Goal: Task Accomplishment & Management: Manage account settings

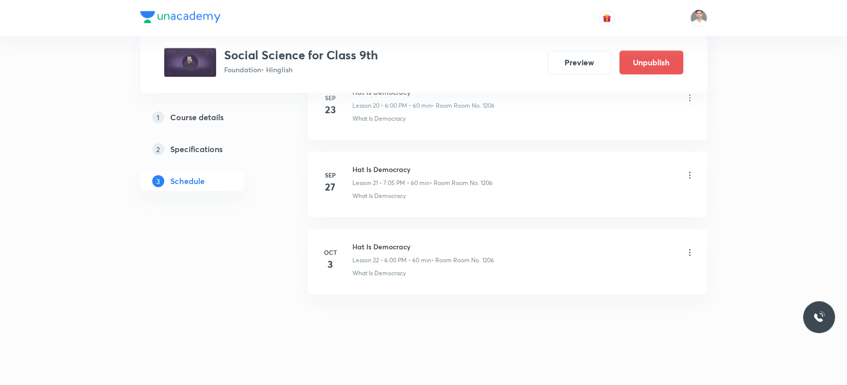
click at [691, 252] on icon at bounding box center [690, 253] width 10 height 10
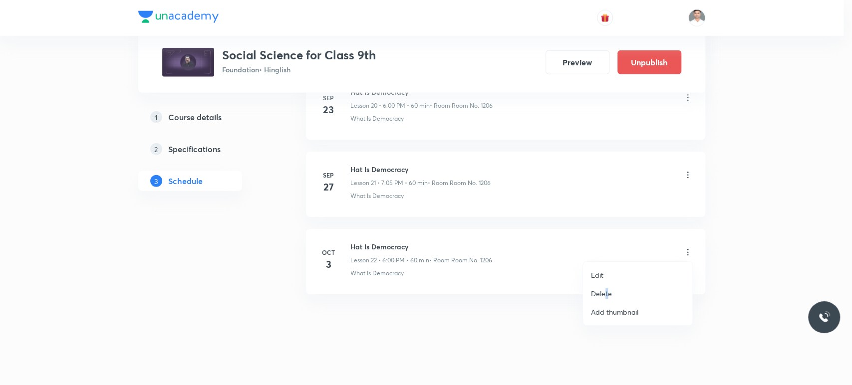
click at [606, 290] on p "Delete" at bounding box center [601, 294] width 21 height 10
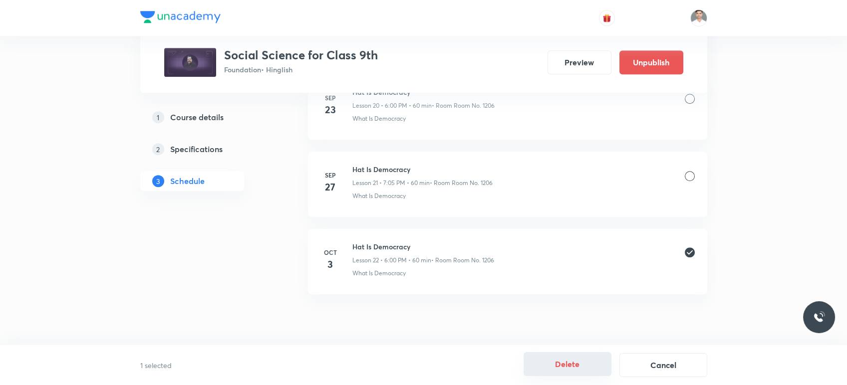
click at [570, 363] on button "Delete" at bounding box center [568, 364] width 88 height 24
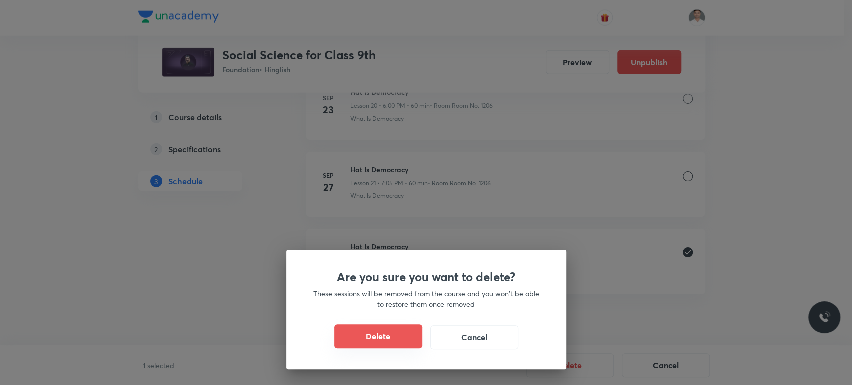
click at [387, 337] on button "Delete" at bounding box center [378, 336] width 88 height 24
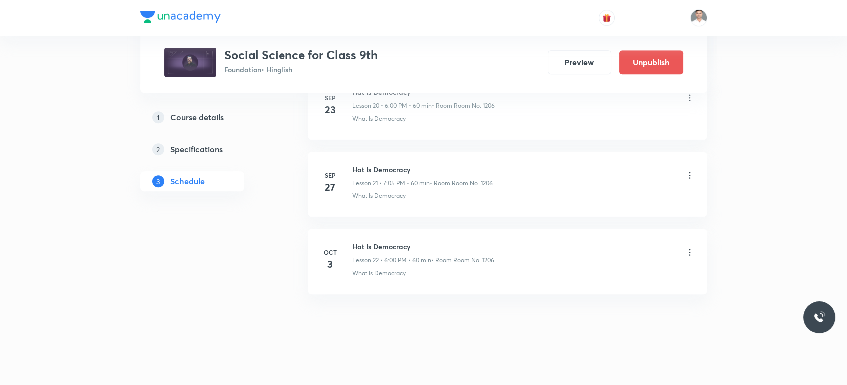
scroll to position [1578, 0]
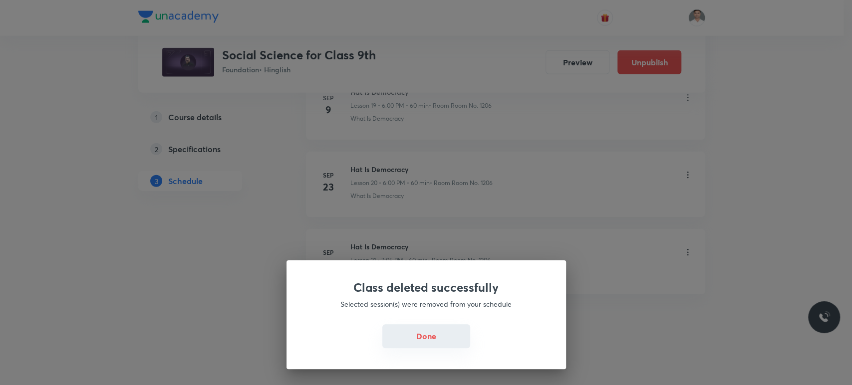
click at [431, 346] on button "Done" at bounding box center [426, 336] width 88 height 24
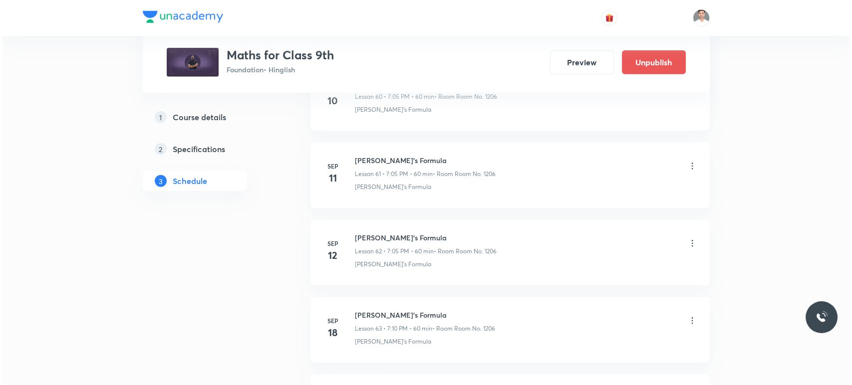
scroll to position [5808, 0]
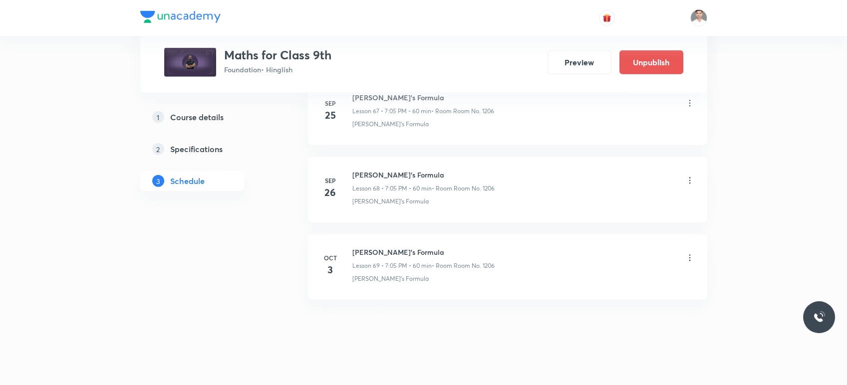
click at [691, 253] on icon at bounding box center [690, 258] width 10 height 10
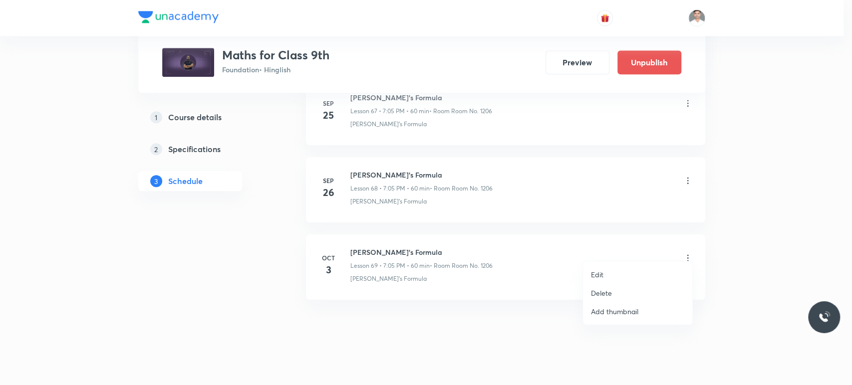
click at [606, 277] on li "Edit" at bounding box center [637, 275] width 109 height 18
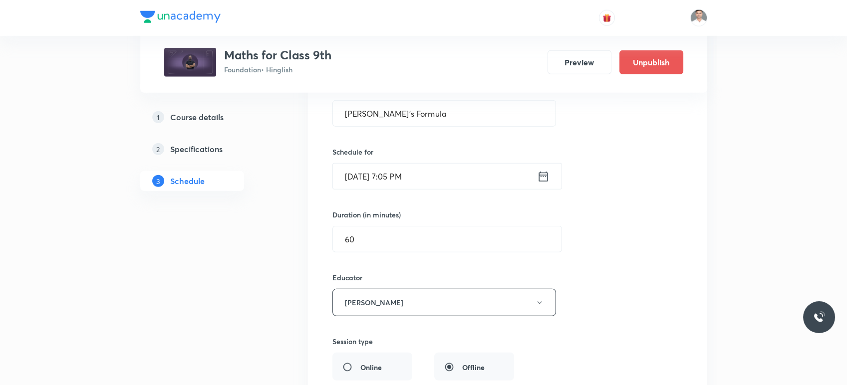
scroll to position [5456, 0]
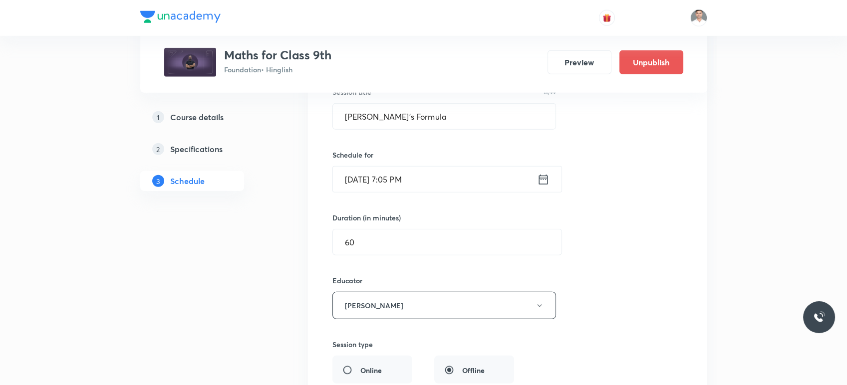
click at [494, 172] on input "[DATE] 7:05 PM" at bounding box center [435, 179] width 204 height 25
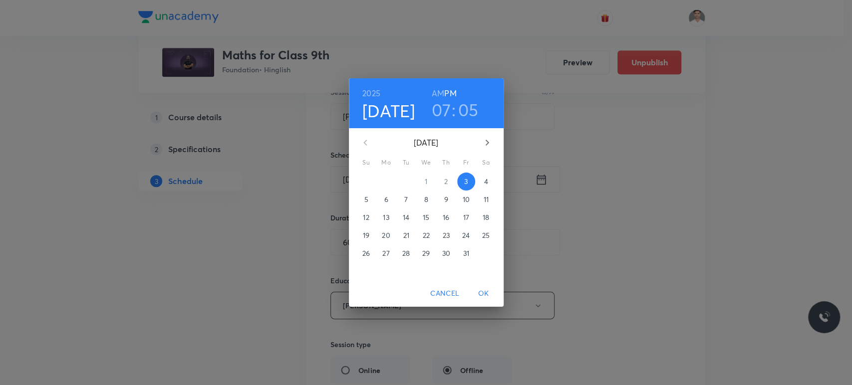
click at [484, 180] on p "4" at bounding box center [486, 182] width 4 height 10
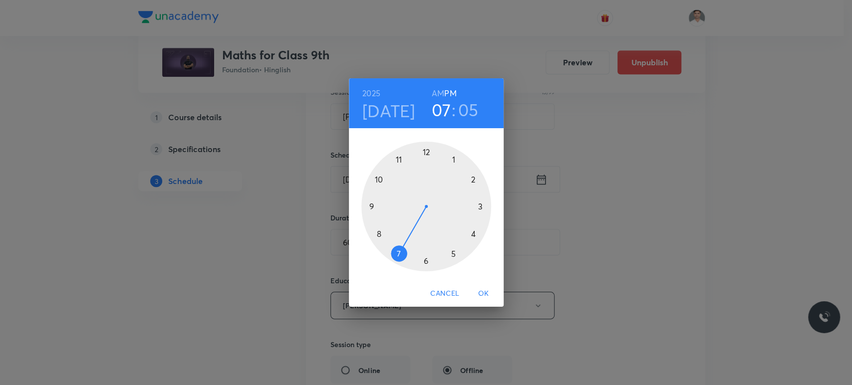
click at [481, 286] on button "OK" at bounding box center [484, 294] width 32 height 18
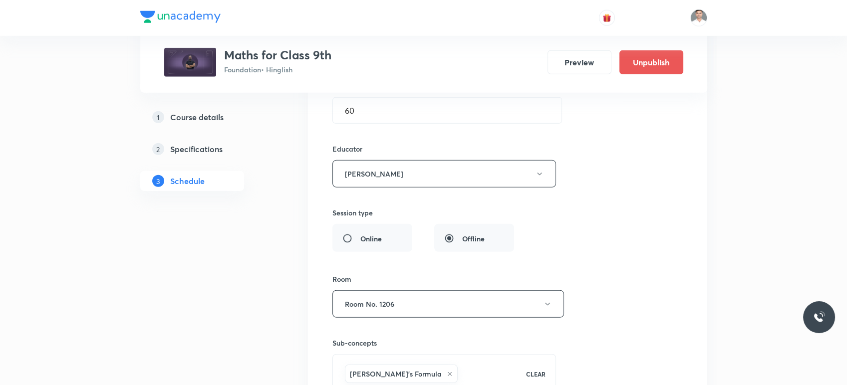
scroll to position [5733, 0]
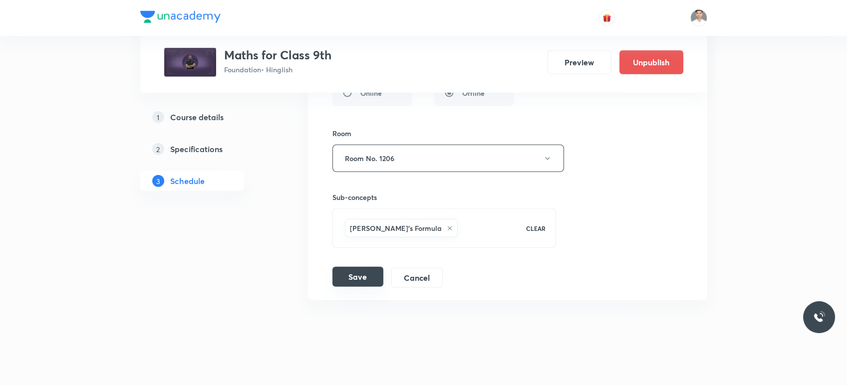
click at [370, 273] on button "Save" at bounding box center [357, 277] width 51 height 20
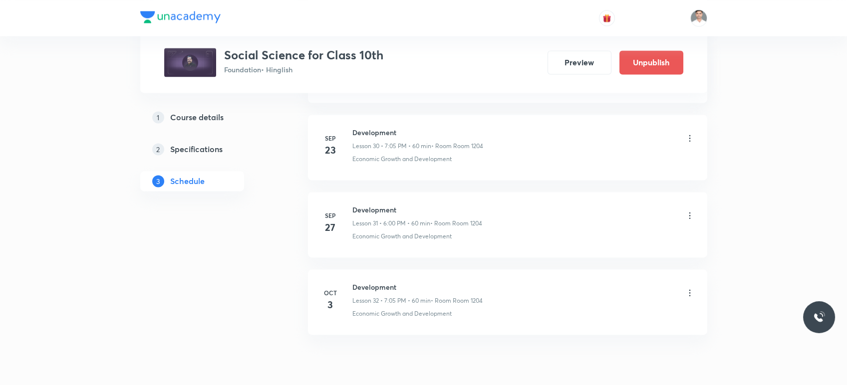
scroll to position [2950, 0]
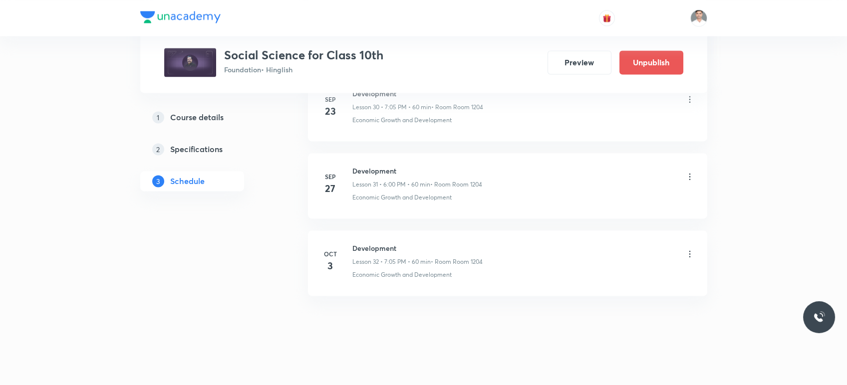
click at [688, 253] on icon at bounding box center [690, 254] width 10 height 10
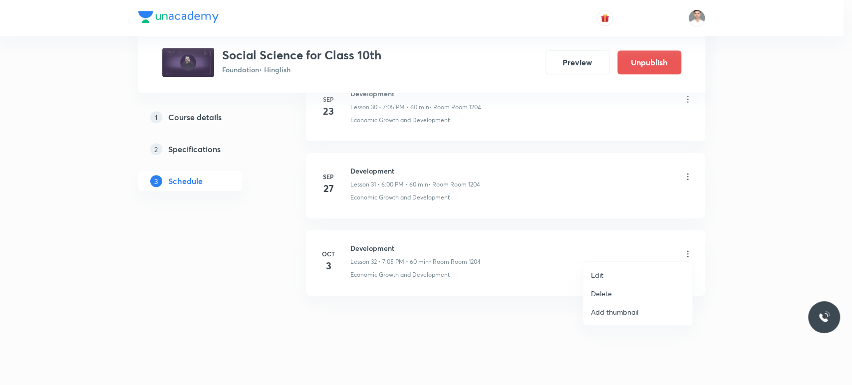
click at [599, 291] on p "Delete" at bounding box center [601, 294] width 21 height 10
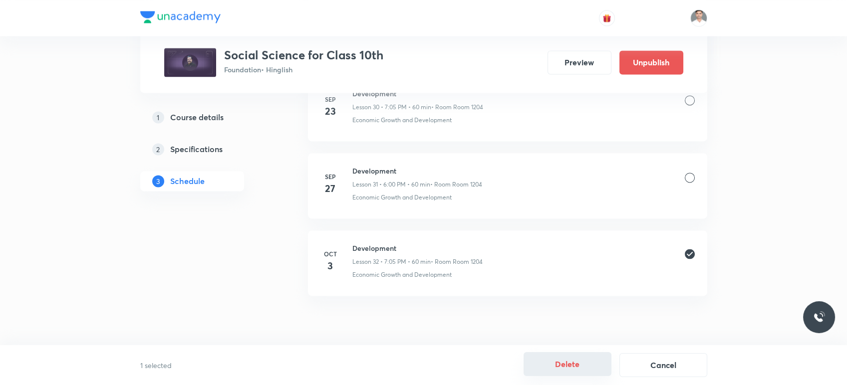
click at [583, 359] on button "Delete" at bounding box center [568, 364] width 88 height 24
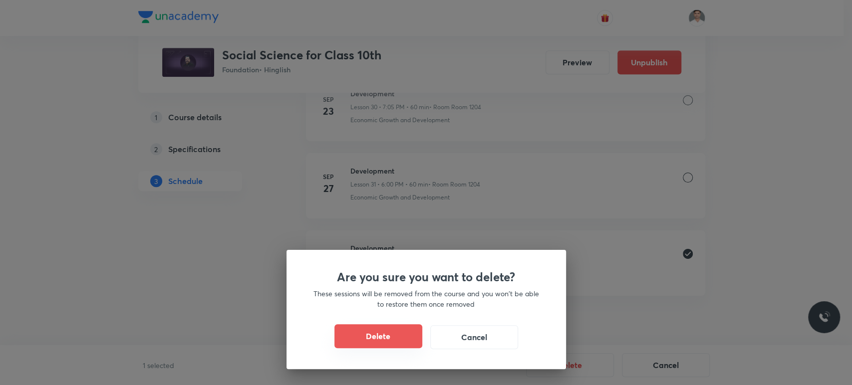
click at [386, 338] on button "Delete" at bounding box center [378, 336] width 88 height 24
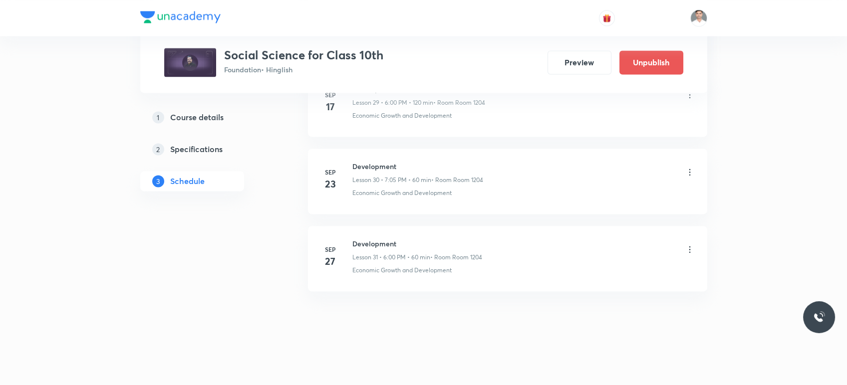
scroll to position [2873, 0]
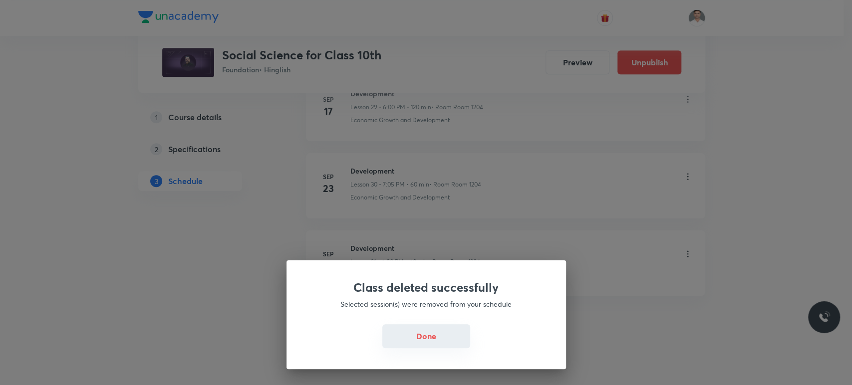
click at [432, 340] on button "Done" at bounding box center [426, 336] width 88 height 24
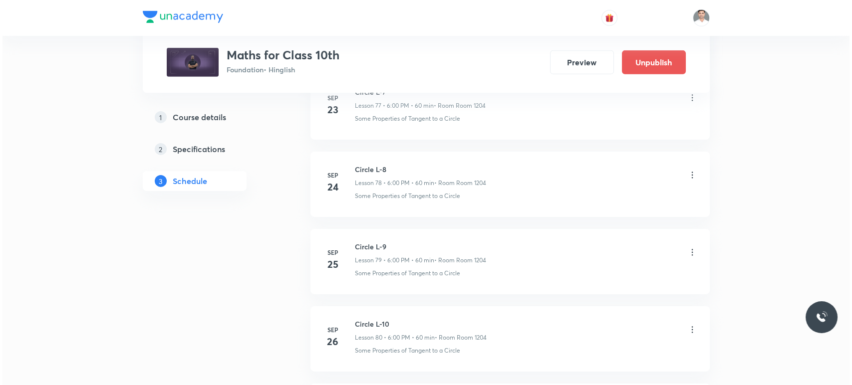
scroll to position [6735, 0]
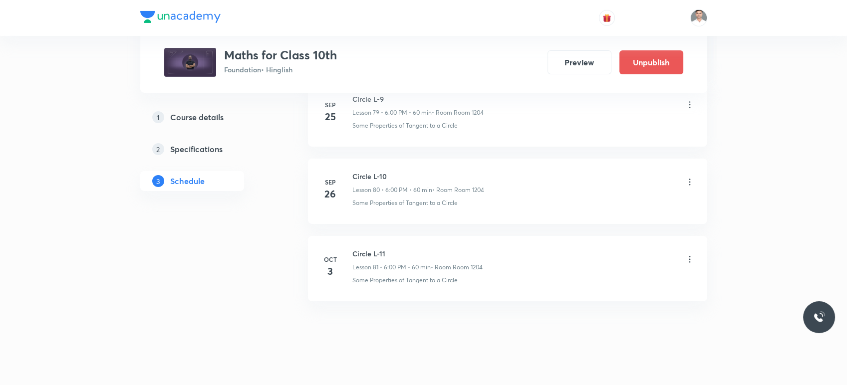
click at [689, 256] on icon at bounding box center [689, 259] width 1 height 6
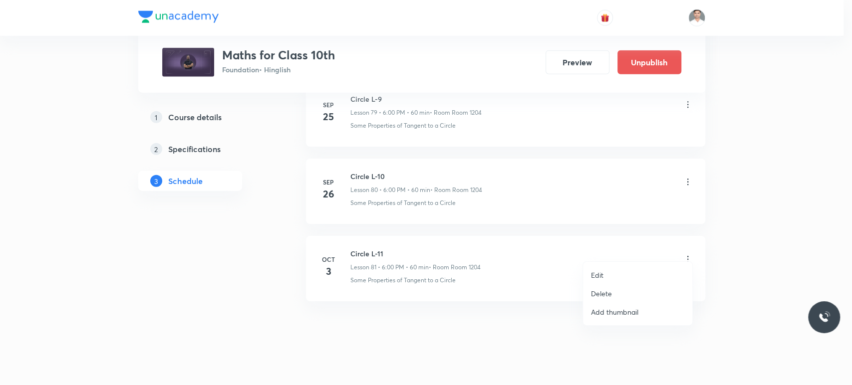
click at [611, 275] on li "Edit" at bounding box center [637, 275] width 109 height 18
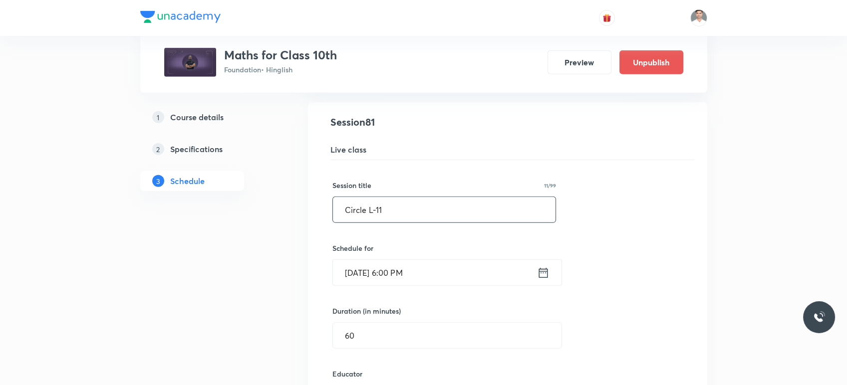
scroll to position [6272, 0]
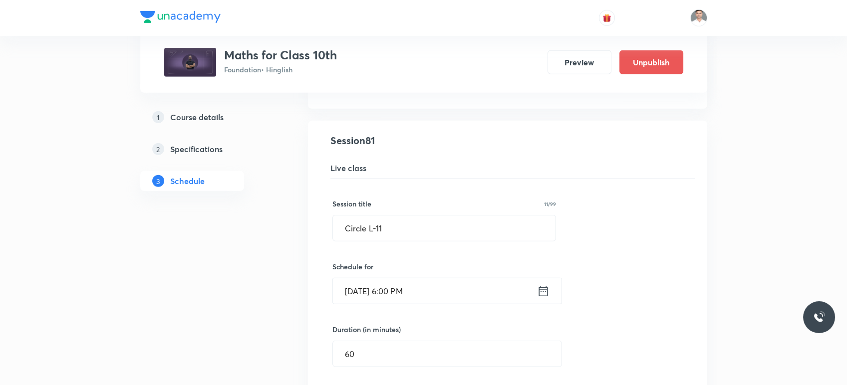
click at [546, 285] on icon at bounding box center [543, 292] width 12 height 14
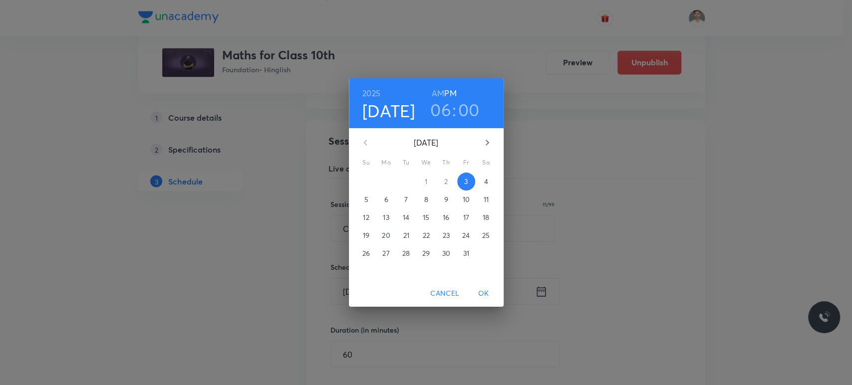
click at [486, 185] on p "4" at bounding box center [486, 182] width 4 height 10
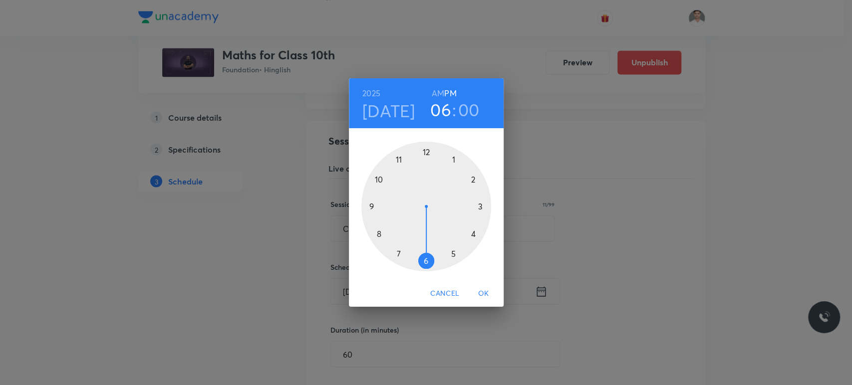
click at [487, 296] on span "OK" at bounding box center [484, 294] width 24 height 12
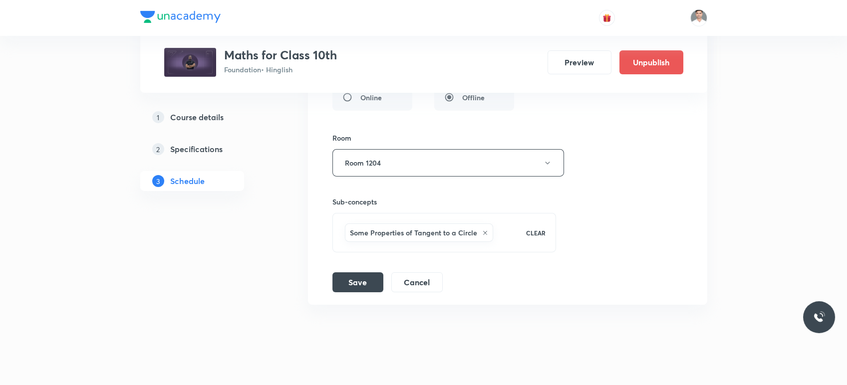
scroll to position [6661, 0]
click at [362, 271] on button "Save" at bounding box center [357, 278] width 51 height 20
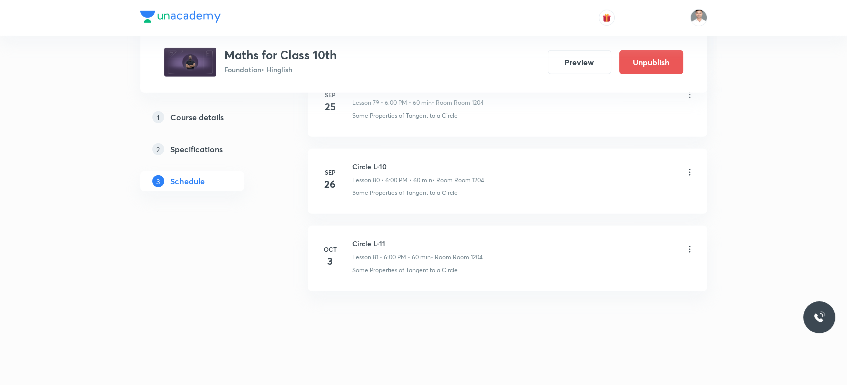
scroll to position [6213, 0]
